Goal: Task Accomplishment & Management: Manage account settings

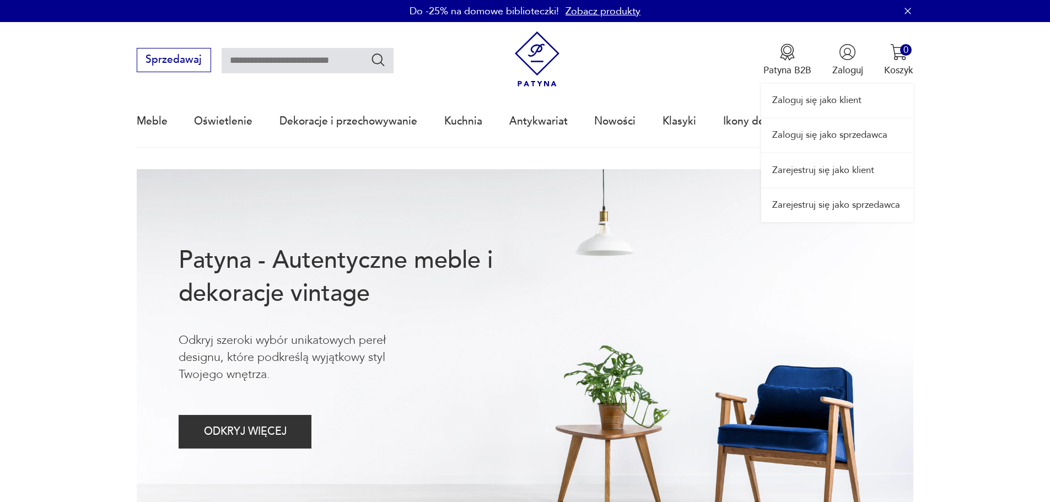
click at [862, 55] on div "Zaloguj się jako klient Zaloguj się jako sprzedawca Zarejestruj się jako klient…" at bounding box center [837, 122] width 152 height 200
drag, startPoint x: 846, startPoint y: 63, endPoint x: 829, endPoint y: 104, distance: 44.0
click at [845, 64] on div "Zaloguj się jako klient Zaloguj się jako sprzedawca Zarejestruj się jako klient…" at bounding box center [837, 122] width 152 height 200
click at [827, 105] on link "Zaloguj się jako klient" at bounding box center [837, 101] width 152 height 34
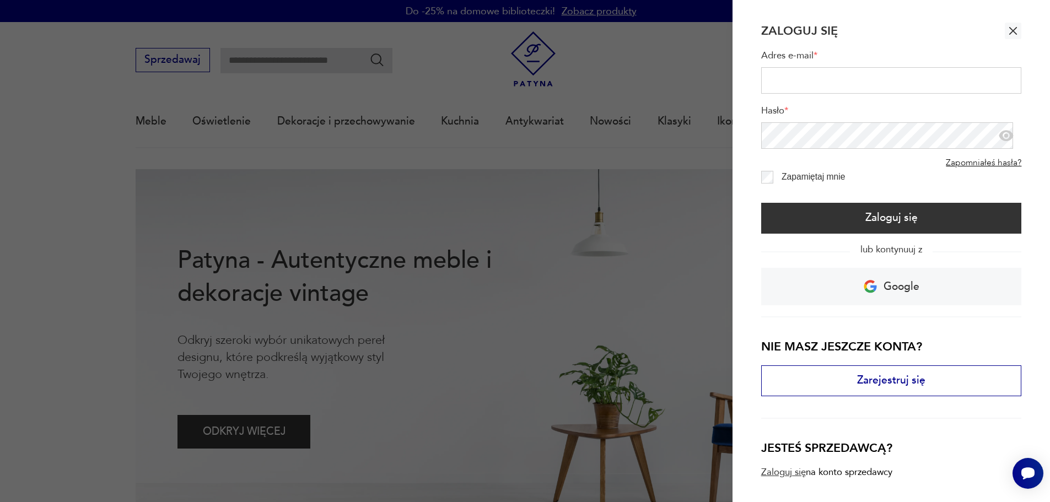
type input "**********"
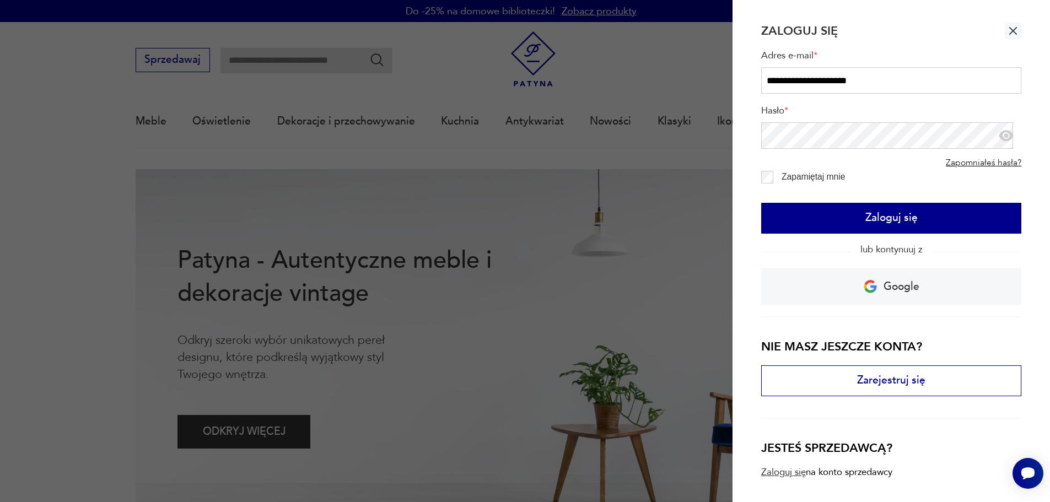
click at [828, 213] on button "Zaloguj się" at bounding box center [891, 218] width 261 height 31
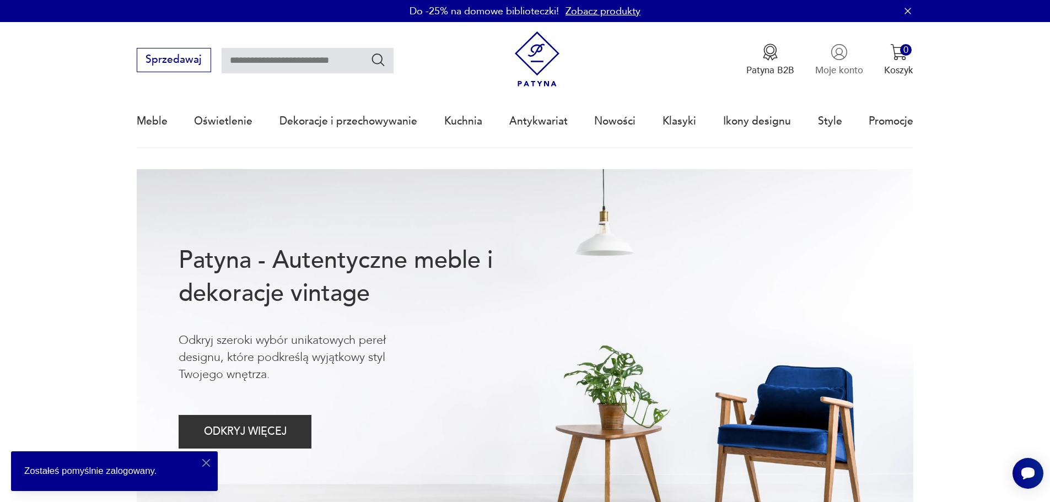
click at [829, 65] on p "Moje konto" at bounding box center [839, 70] width 48 height 13
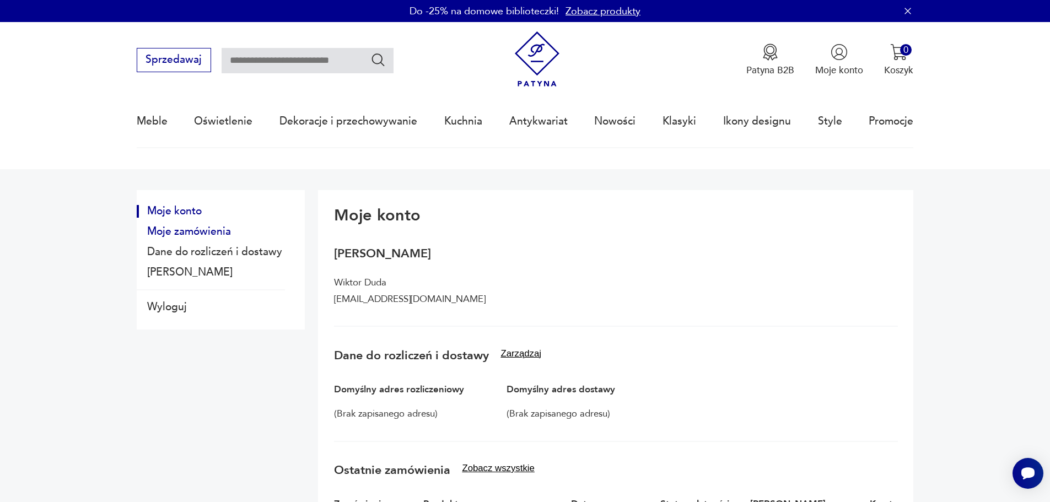
click at [208, 229] on button "Moje zamówienia" at bounding box center [211, 231] width 148 height 13
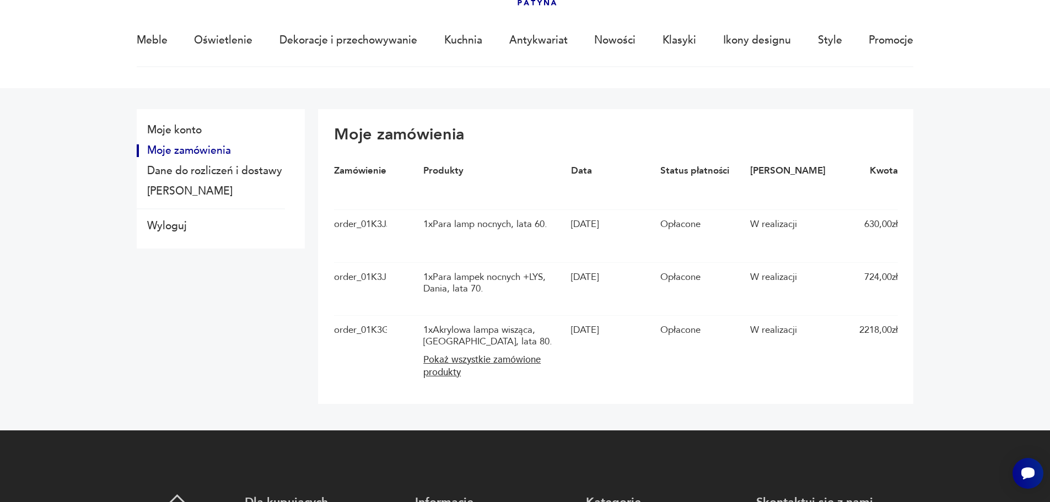
scroll to position [55, 0]
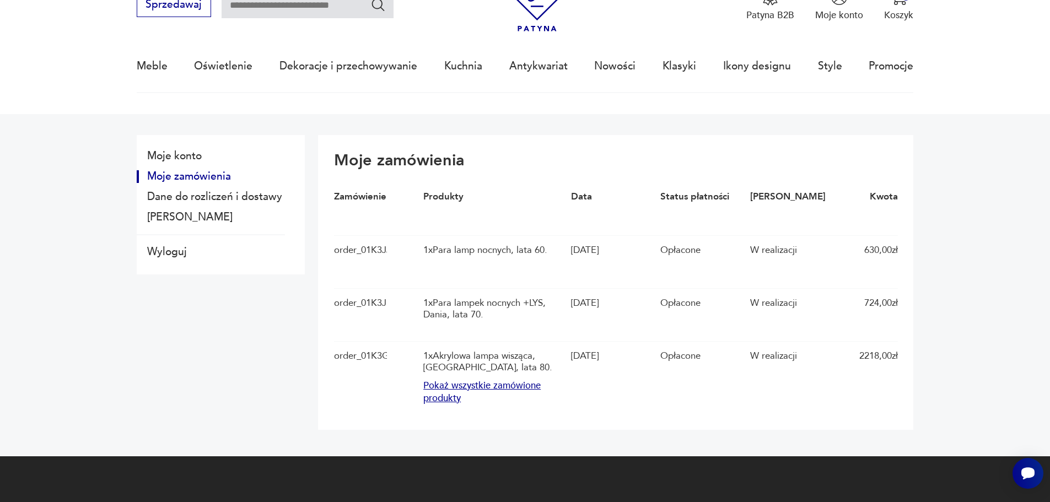
click at [476, 398] on button "Pokaż wszystkie zamówione produkty" at bounding box center [493, 392] width 141 height 25
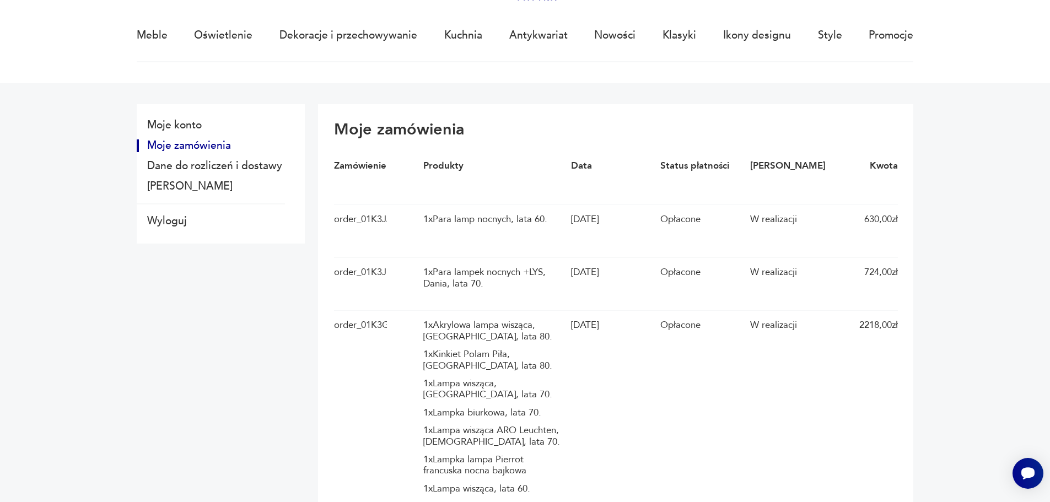
scroll to position [0, 0]
